Goal: Check status

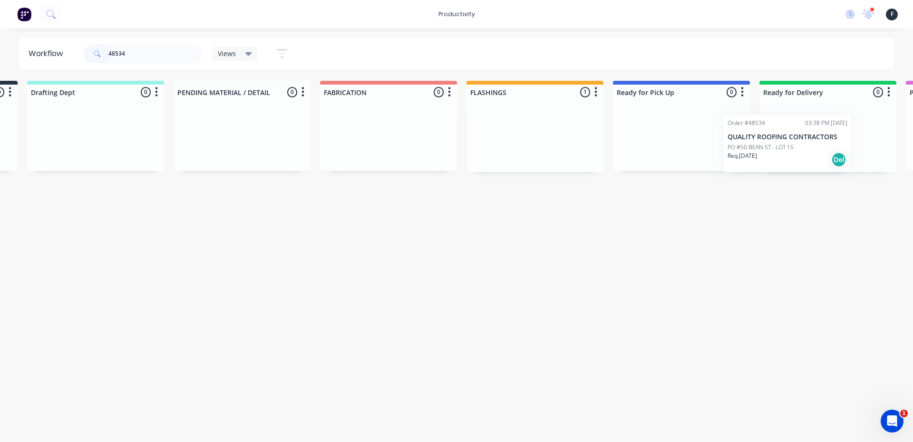
drag, startPoint x: 632, startPoint y: 137, endPoint x: 752, endPoint y: 145, distance: 120.1
click at [752, 145] on div "Submitted 0 Sort By Created date Required date Order number Customer name Most …" at bounding box center [646, 126] width 1587 height 91
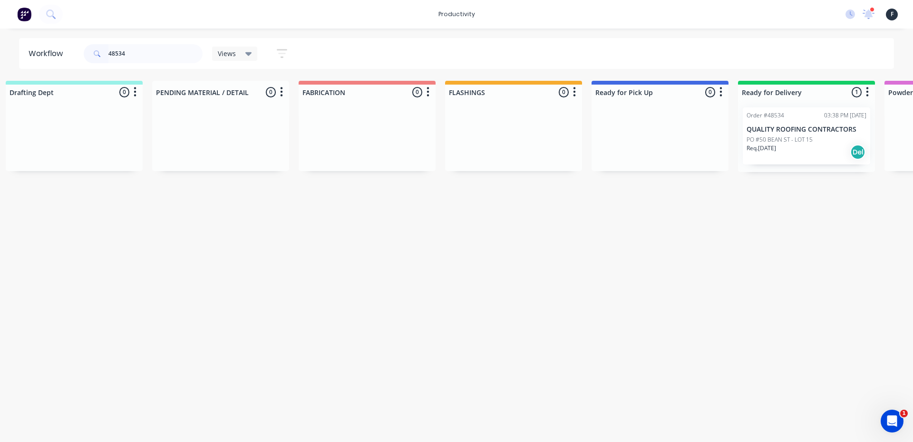
click at [130, 54] on input "48534" at bounding box center [155, 53] width 94 height 19
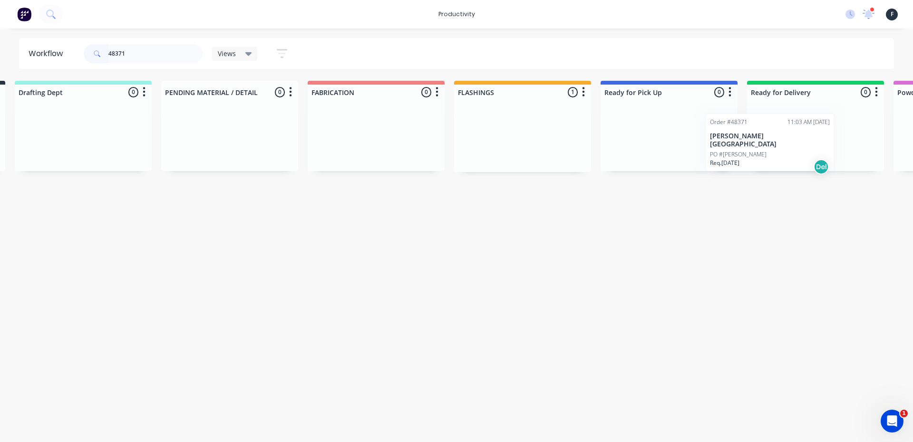
drag, startPoint x: 677, startPoint y: 147, endPoint x: 776, endPoint y: 153, distance: 99.1
click at [776, 153] on div "Submitted 0 Sort By Created date Required date Order number Customer name Most …" at bounding box center [634, 126] width 1587 height 91
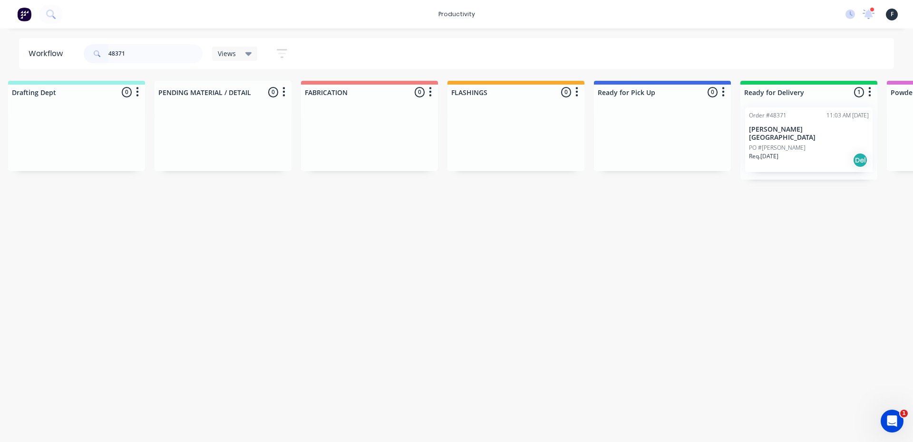
click at [168, 46] on input "48371" at bounding box center [155, 53] width 94 height 19
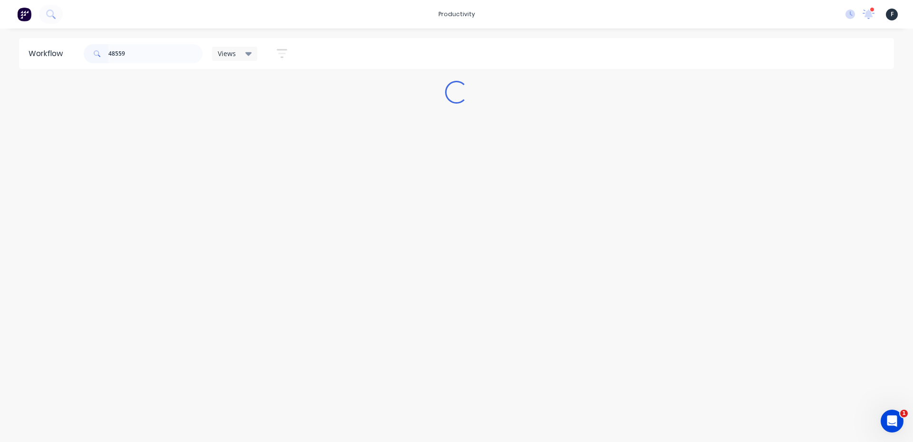
scroll to position [0, 0]
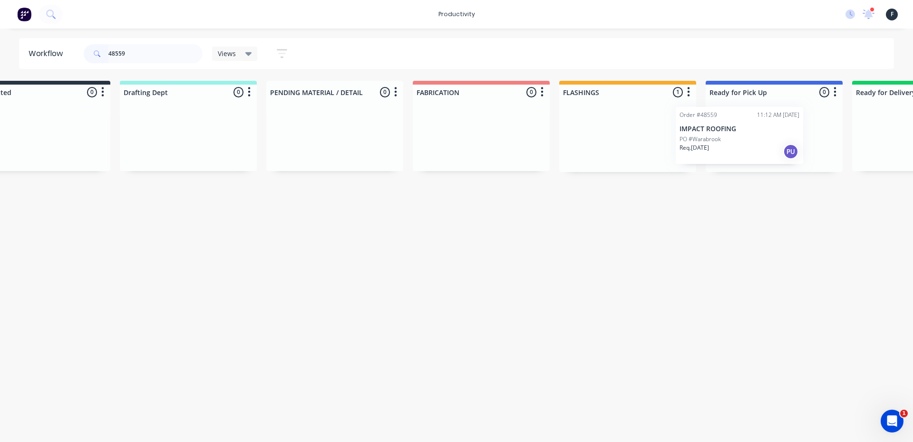
drag, startPoint x: 671, startPoint y: 147, endPoint x: 739, endPoint y: 147, distance: 68.0
click at [739, 147] on div "Submitted 0 Sort By Created date Required date Order number Customer name Most …" at bounding box center [739, 126] width 1587 height 91
type input "48559"
click at [743, 147] on p "Req. 14/10/25" at bounding box center [727, 148] width 29 height 9
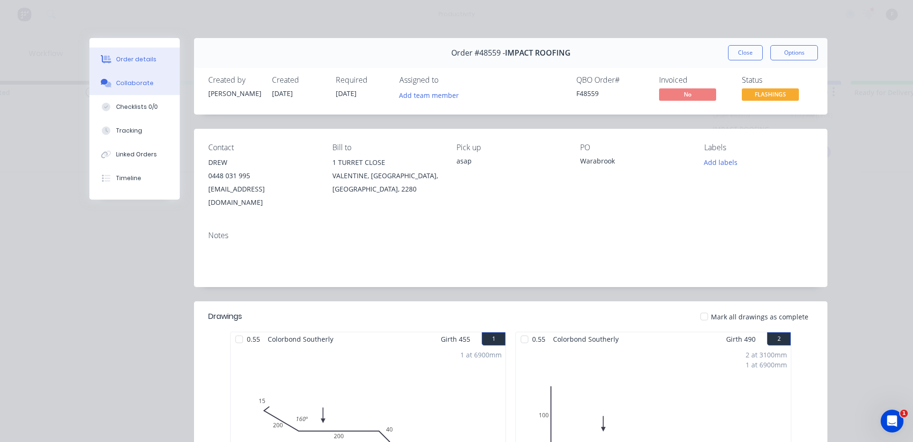
click at [119, 79] on div "Collaborate" at bounding box center [135, 83] width 38 height 9
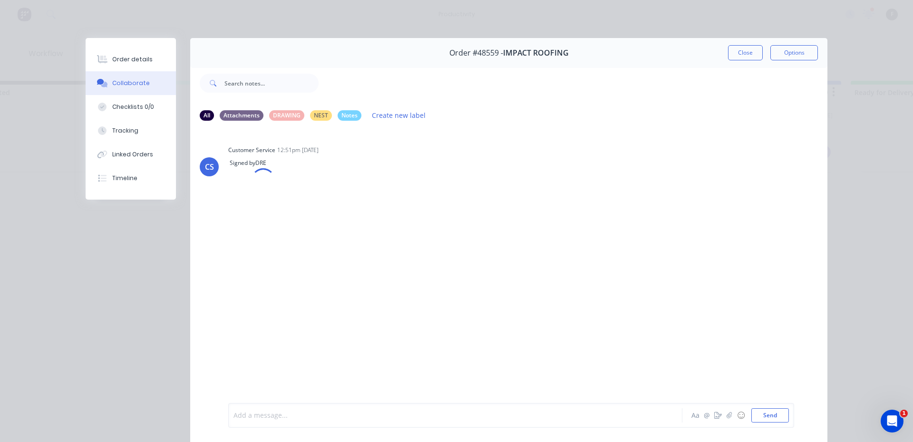
click at [242, 413] on div at bounding box center [442, 416] width 416 height 10
